Goal: Task Accomplishment & Management: Complete application form

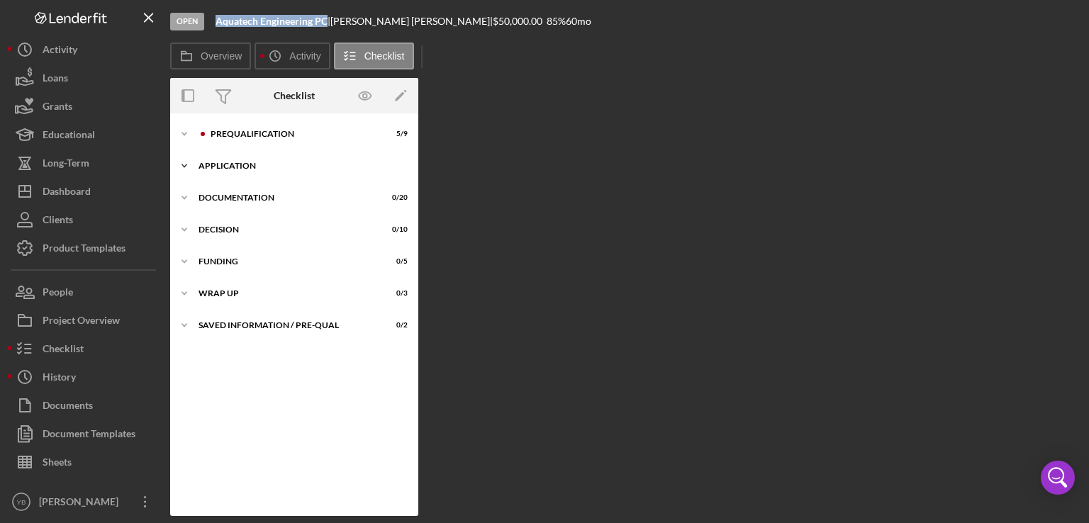
click at [247, 160] on div "Icon/Expander Application 0 / 6" at bounding box center [294, 166] width 248 height 28
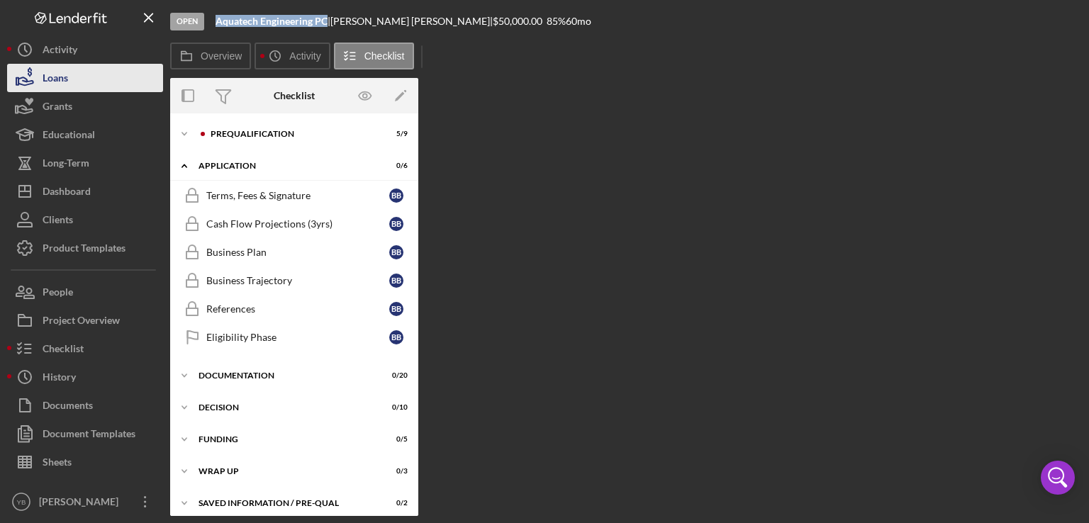
click at [62, 83] on div "Loans" at bounding box center [56, 80] width 26 height 32
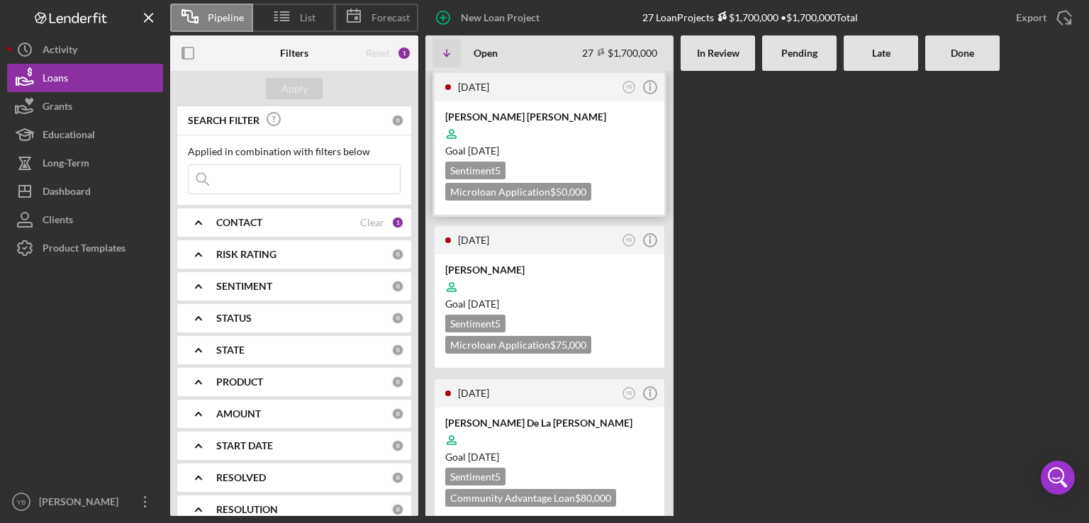
click at [618, 146] on div "Goal [DATE]" at bounding box center [549, 151] width 208 height 14
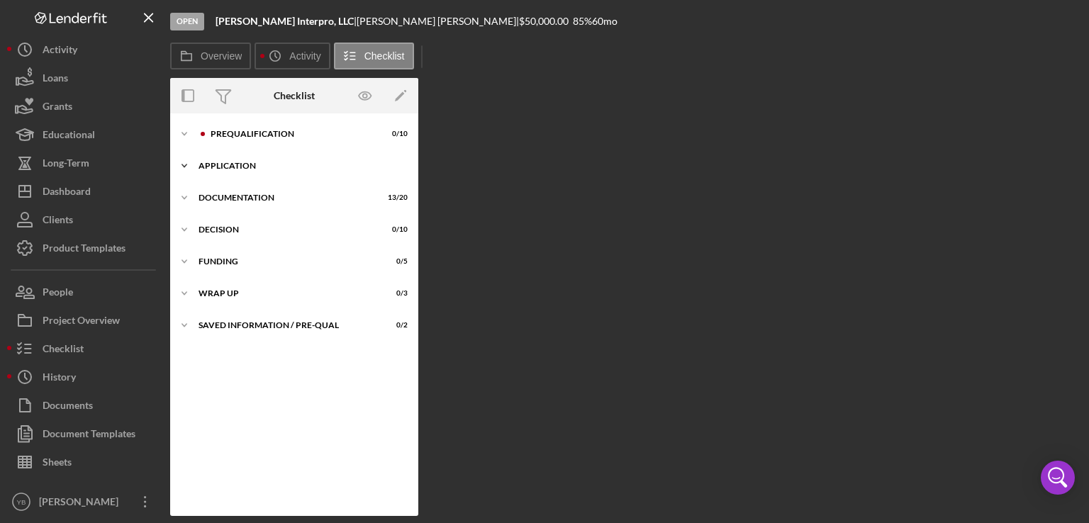
click at [236, 164] on div "Application" at bounding box center [300, 166] width 202 height 9
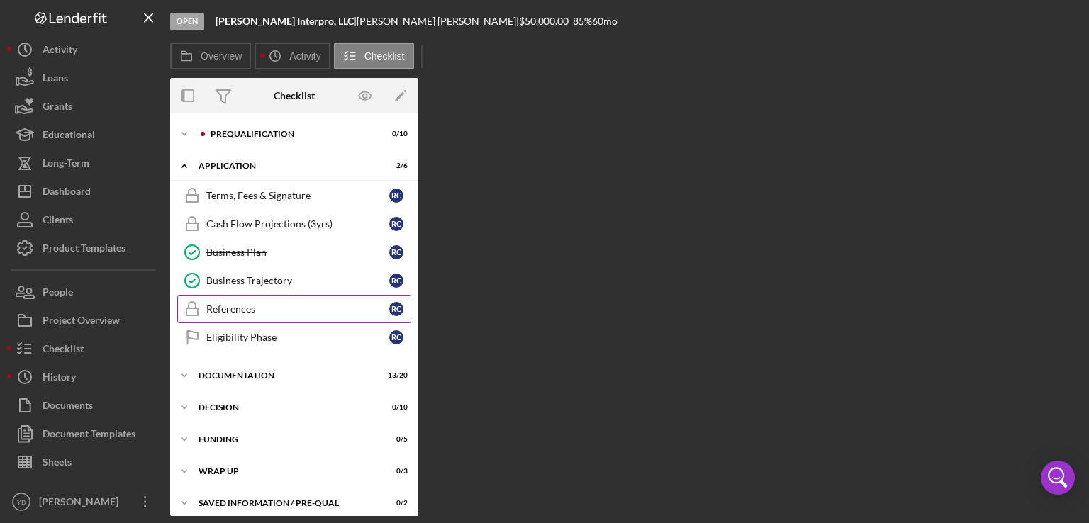
click at [242, 311] on div "References" at bounding box center [297, 308] width 183 height 11
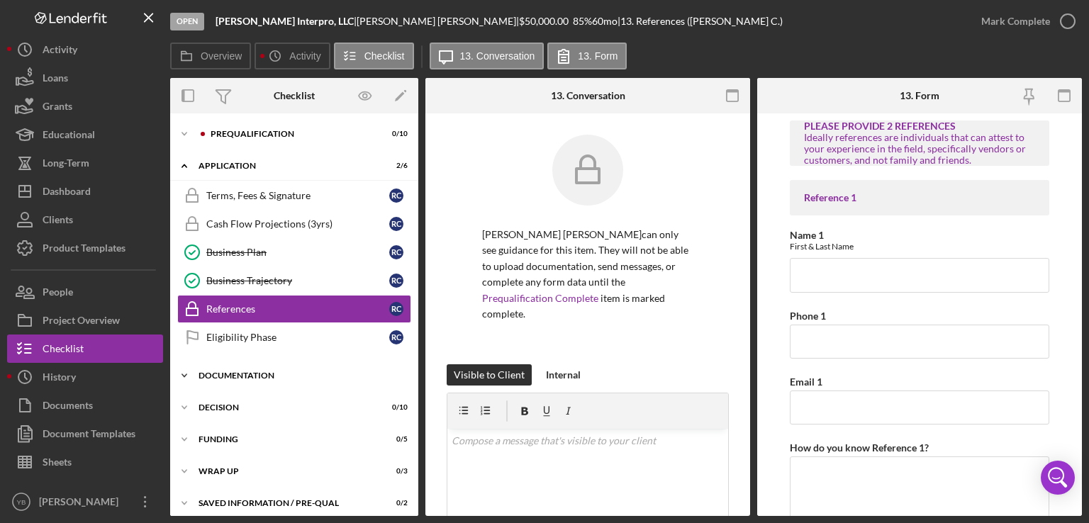
click at [264, 376] on div "Documentation" at bounding box center [300, 376] width 202 height 9
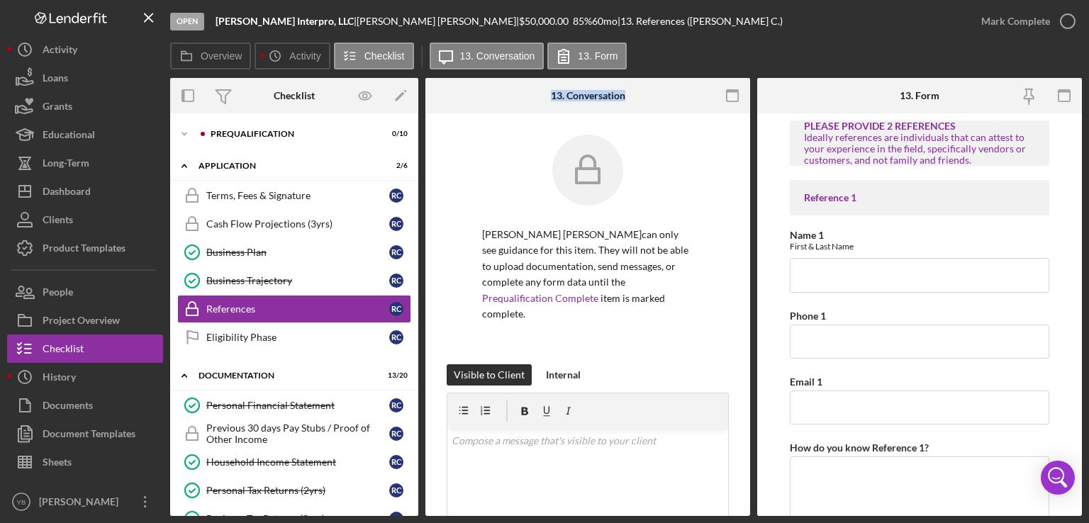
drag, startPoint x: 420, startPoint y: 266, endPoint x: 425, endPoint y: 228, distance: 38.6
click at [425, 228] on div "Overview Internal Workflow Stage Open Icon/Dropdown Arrow Archive (can unarchiv…" at bounding box center [626, 297] width 912 height 438
click at [810, 284] on input "Name 1" at bounding box center [919, 275] width 259 height 34
paste input "[PERSON_NAME]"
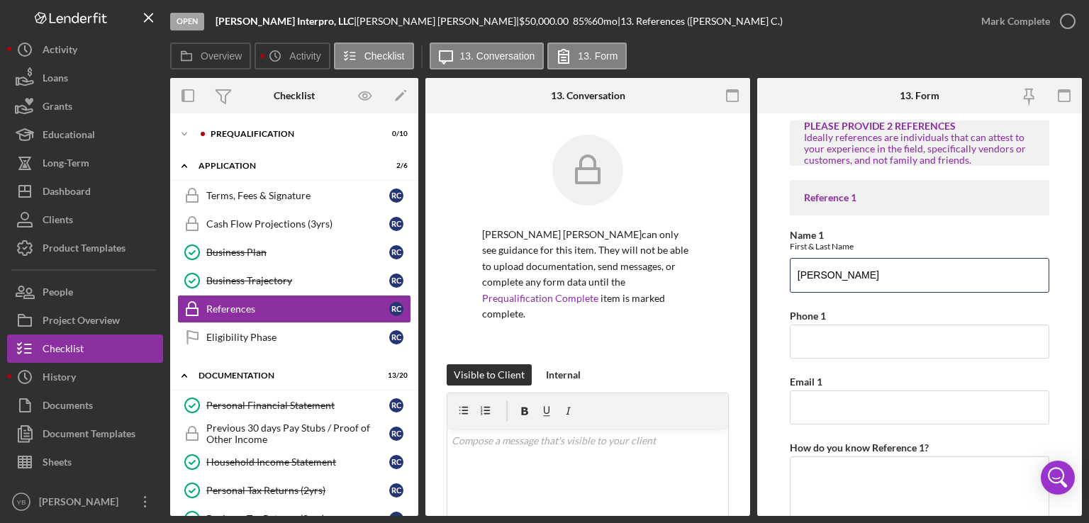
type input "[PERSON_NAME]"
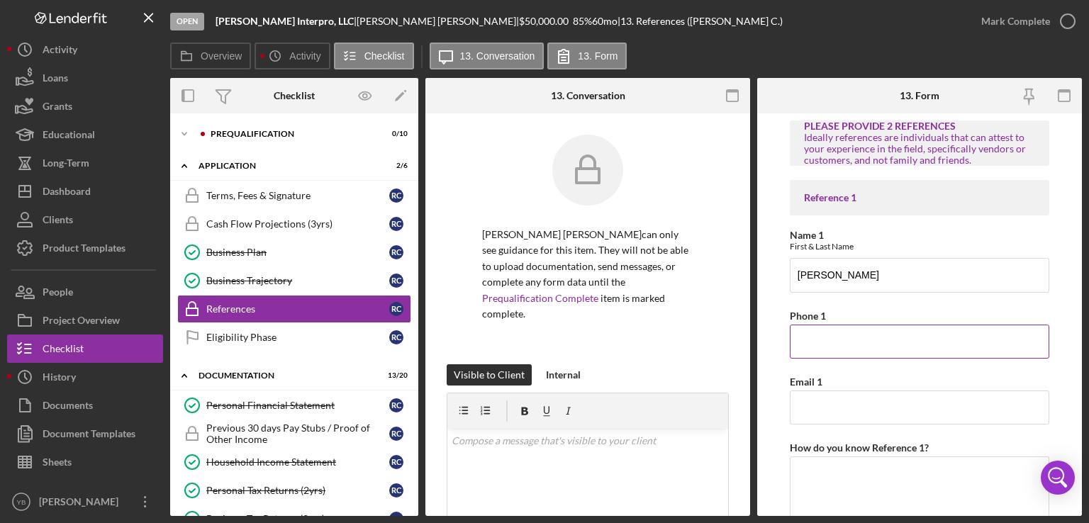
click at [813, 350] on input "Phone 1" at bounding box center [919, 342] width 259 height 34
paste input "[PHONE_NUMBER]"
type input "[PHONE_NUMBER]"
drag, startPoint x: 1082, startPoint y: 296, endPoint x: 1067, endPoint y: 379, distance: 84.3
click at [1067, 379] on div "Open [PERSON_NAME] Interpro, LLC | [PERSON_NAME] [PERSON_NAME] | $50,000.00 85 …" at bounding box center [544, 261] width 1089 height 523
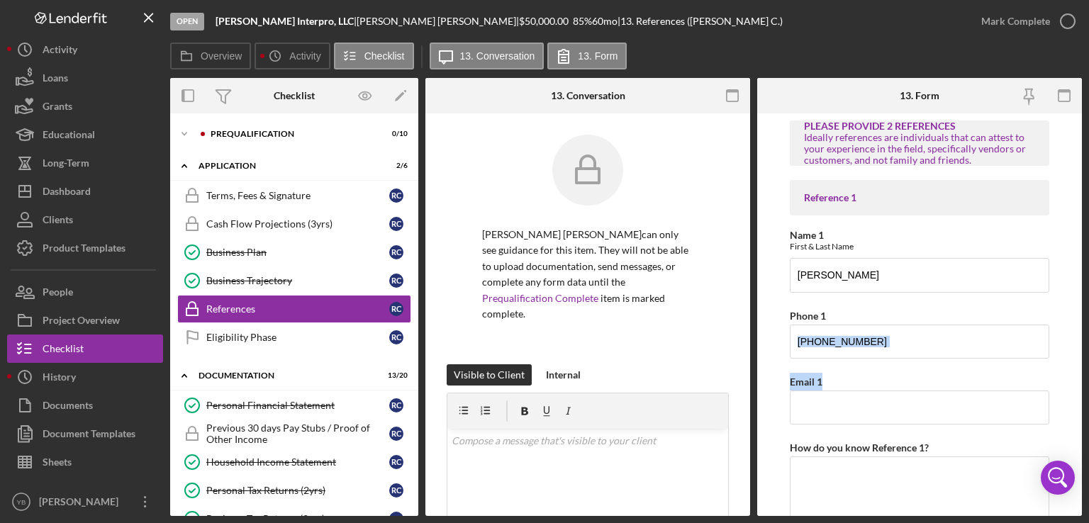
click at [1067, 379] on form "PLEASE PROVIDE 2 REFERENCES Ideally references are individuals that can attest …" at bounding box center [919, 314] width 325 height 403
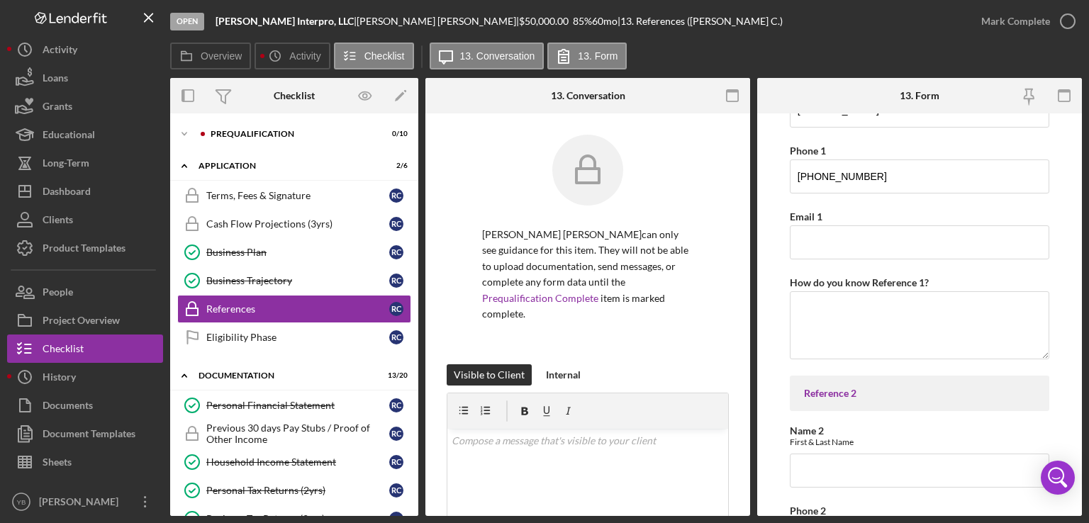
scroll to position [340, 0]
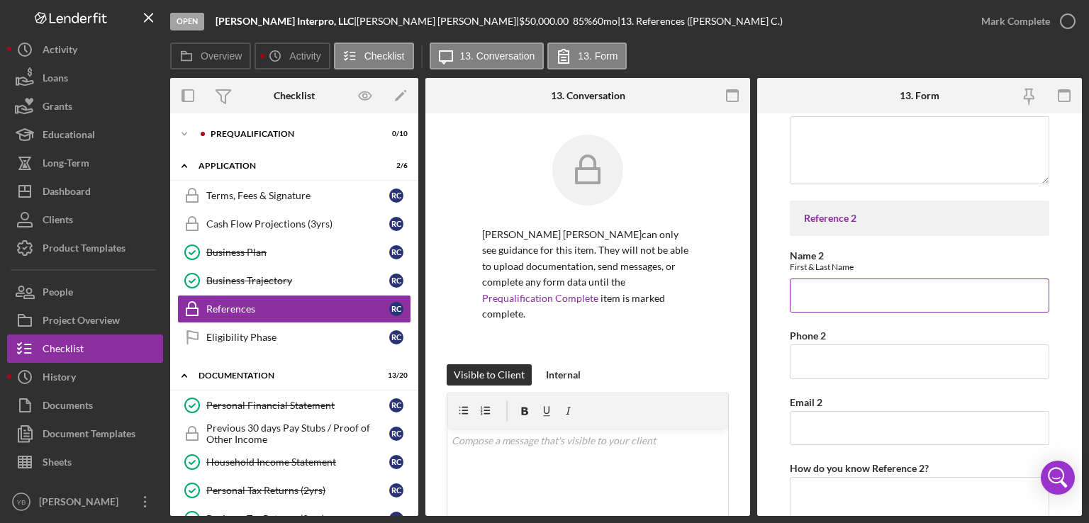
click at [825, 301] on input "Name 2" at bounding box center [919, 296] width 259 height 34
paste input "[PERSON_NAME]"
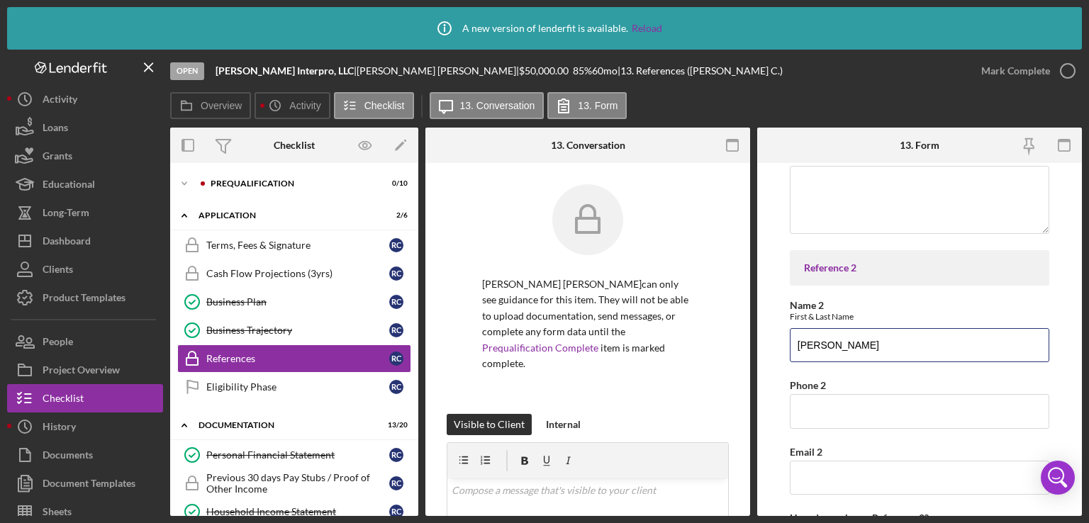
type input "[PERSON_NAME]"
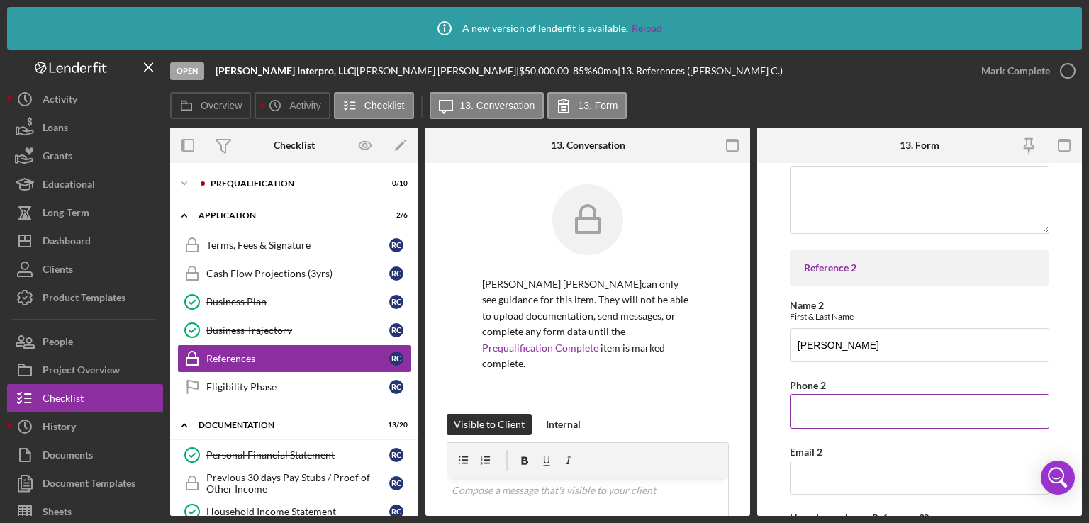
click at [813, 409] on input "Phone 2" at bounding box center [919, 411] width 259 height 34
paste input "[PHONE_NUMBER]"
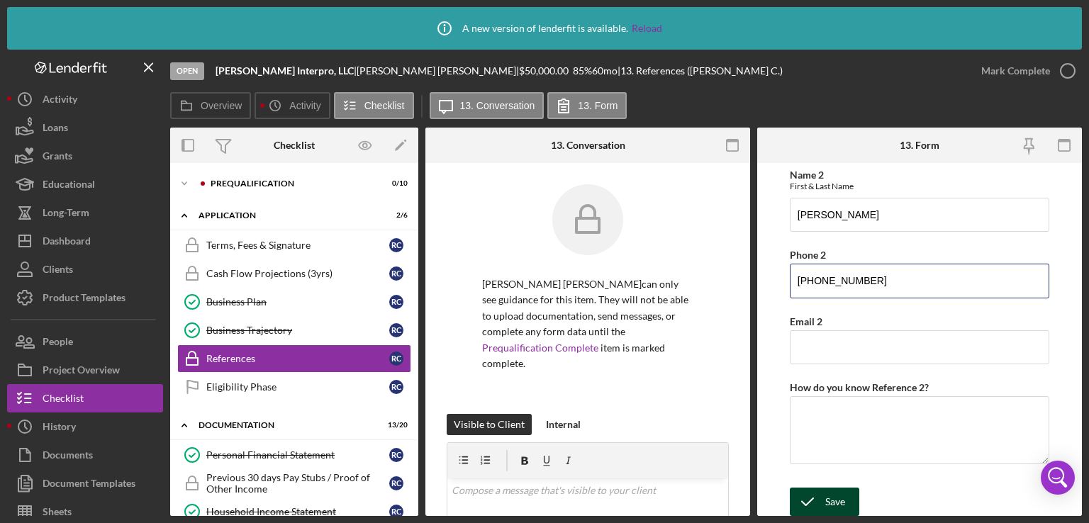
type input "[PHONE_NUMBER]"
click at [830, 491] on div "Save" at bounding box center [835, 502] width 20 height 28
click at [1013, 74] on div "Mark Complete" at bounding box center [1015, 71] width 69 height 28
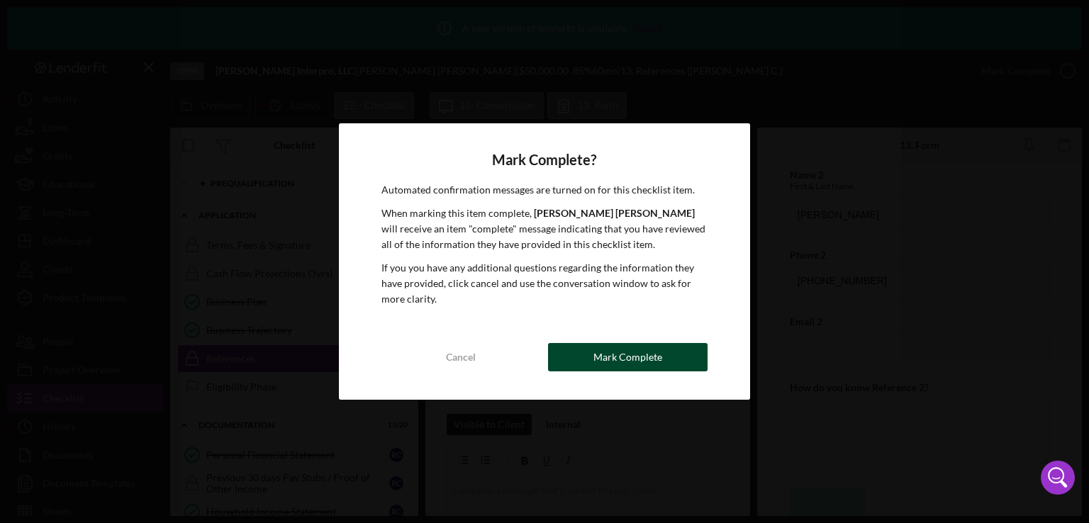
click at [625, 356] on div "Mark Complete" at bounding box center [627, 357] width 69 height 28
